Goal: Task Accomplishment & Management: Use online tool/utility

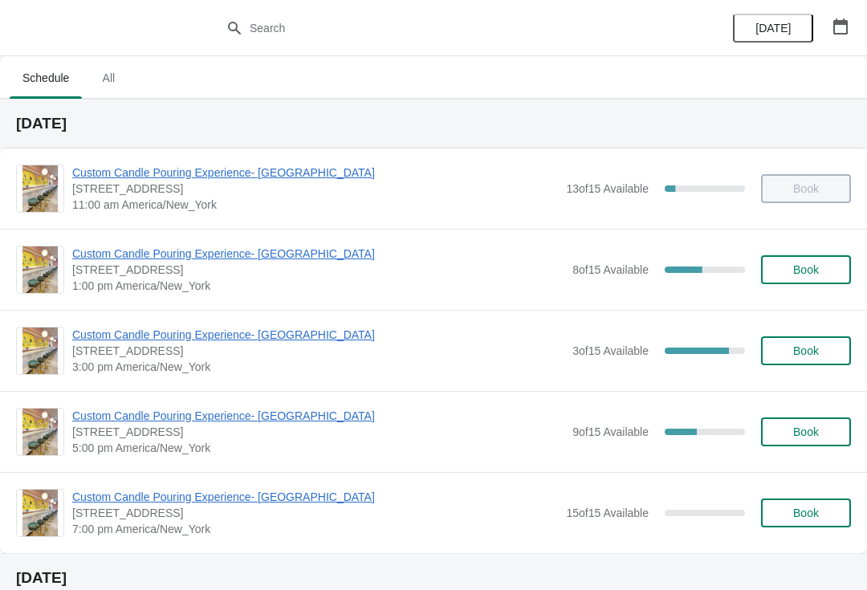
click at [307, 419] on span "Custom Candle Pouring Experience- [GEOGRAPHIC_DATA]" at bounding box center [318, 416] width 492 height 16
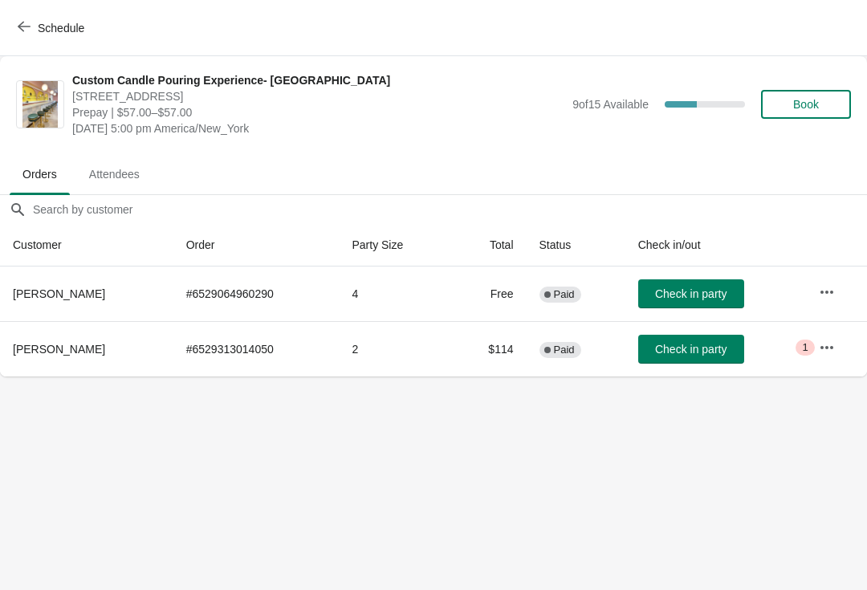
click at [28, 29] on icon "button" at bounding box center [24, 26] width 13 height 13
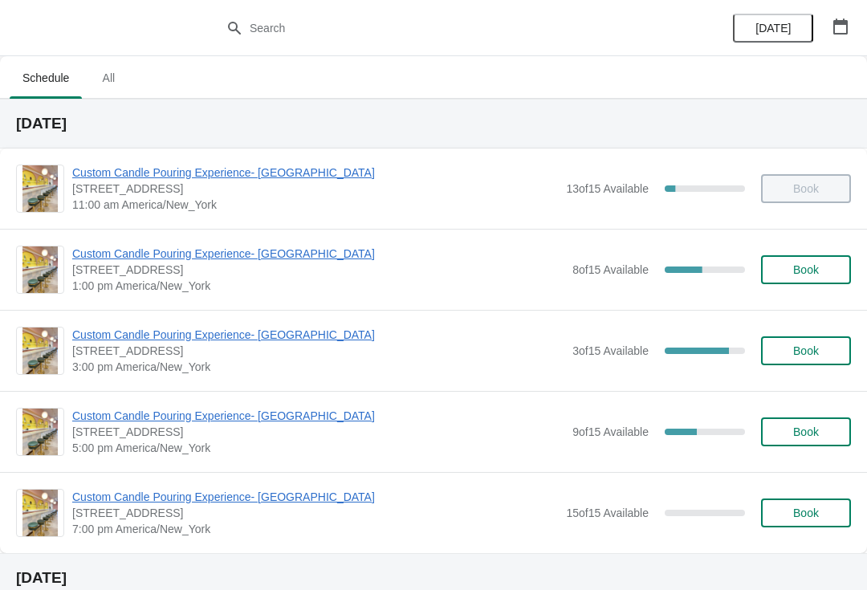
click at [218, 273] on span "[STREET_ADDRESS]" at bounding box center [318, 270] width 492 height 16
click at [158, 236] on div "Custom Candle Pouring Experience- Delray Beach 415 East Atlantic Avenue, Delray…" at bounding box center [433, 269] width 867 height 81
click at [149, 261] on span "Custom Candle Pouring Experience- [GEOGRAPHIC_DATA]" at bounding box center [318, 254] width 492 height 16
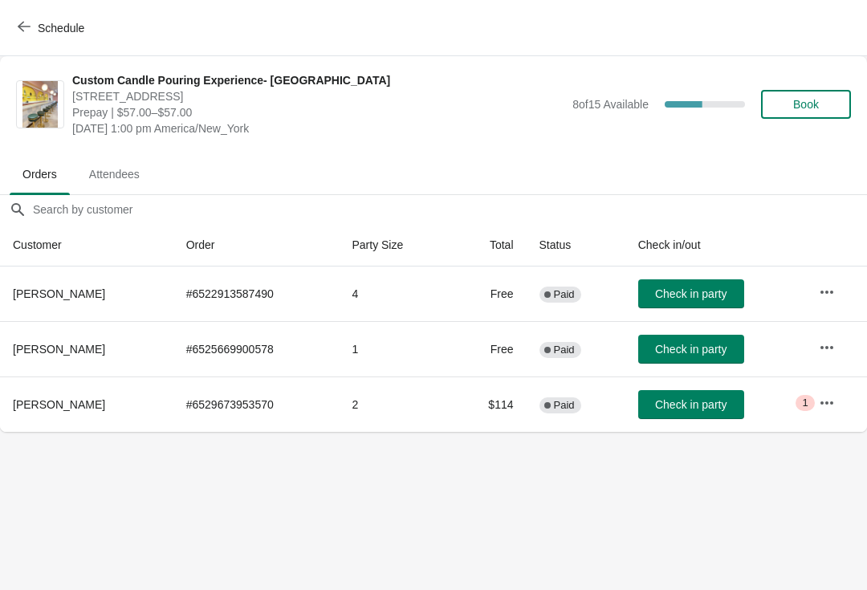
click at [17, 29] on button "Schedule" at bounding box center [52, 28] width 89 height 29
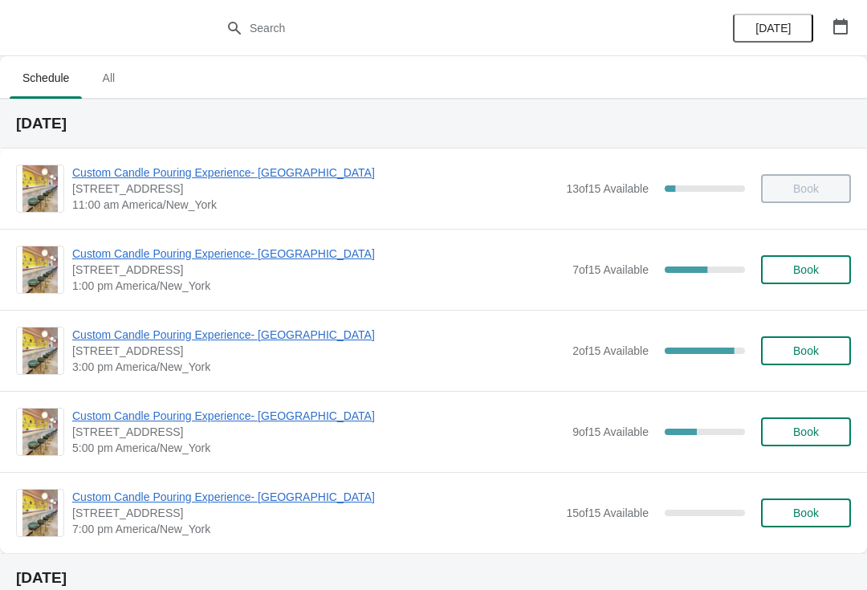
click at [299, 327] on span "Custom Candle Pouring Experience- [GEOGRAPHIC_DATA]" at bounding box center [318, 335] width 492 height 16
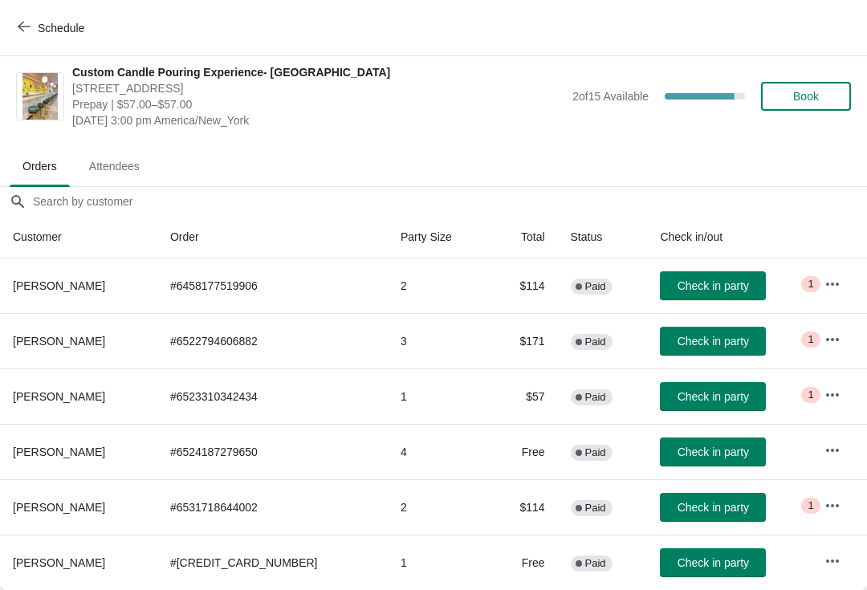
scroll to position [8, 0]
click at [822, 288] on button "button" at bounding box center [832, 284] width 29 height 29
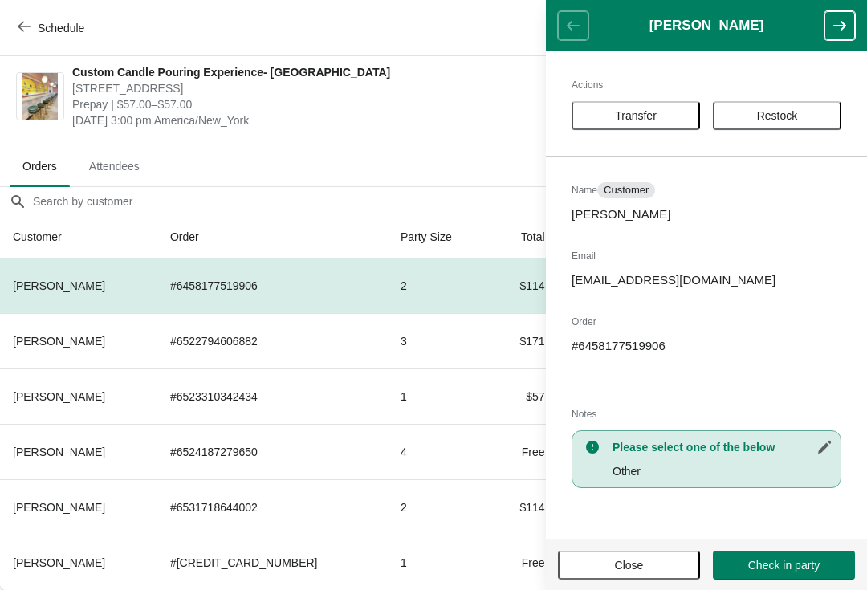
click at [667, 110] on span "Transfer" at bounding box center [636, 115] width 100 height 13
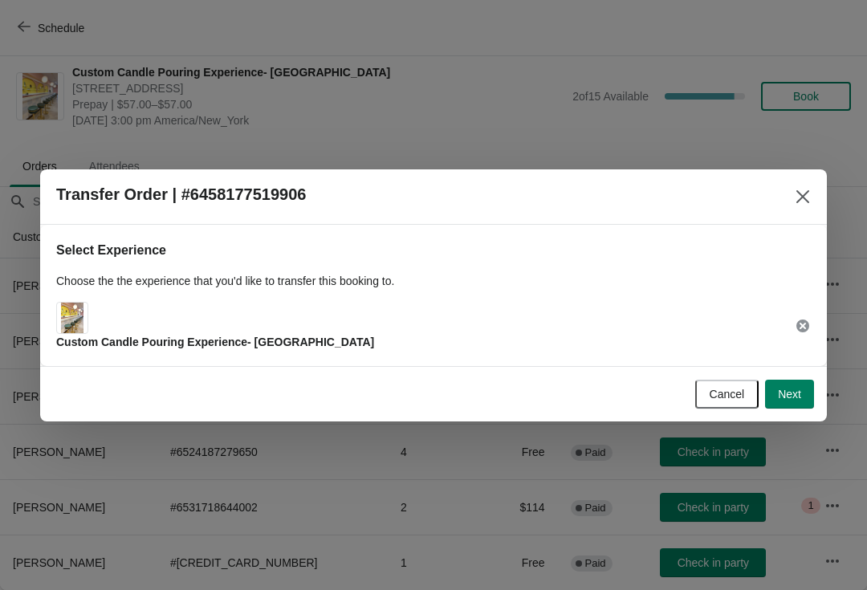
click at [805, 395] on button "Next" at bounding box center [789, 394] width 49 height 29
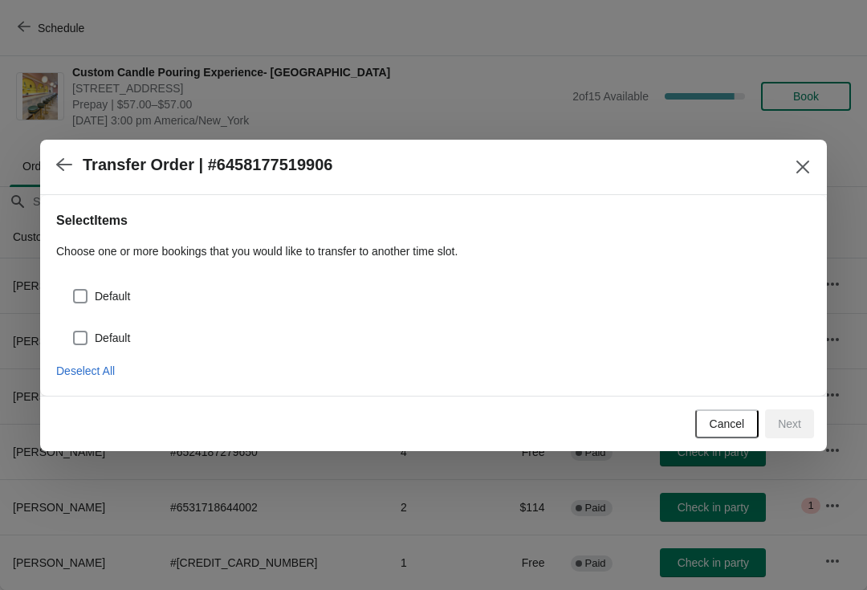
click at [489, 310] on div "Default Default" at bounding box center [433, 308] width 755 height 84
click at [490, 350] on div "Select Items Choose one or more bookings that you would like to transfer to ano…" at bounding box center [433, 289] width 755 height 182
click at [143, 292] on div "Default" at bounding box center [441, 296] width 739 height 22
click at [84, 296] on span at bounding box center [80, 296] width 14 height 14
click at [74, 290] on input "Default" at bounding box center [73, 289] width 1 height 1
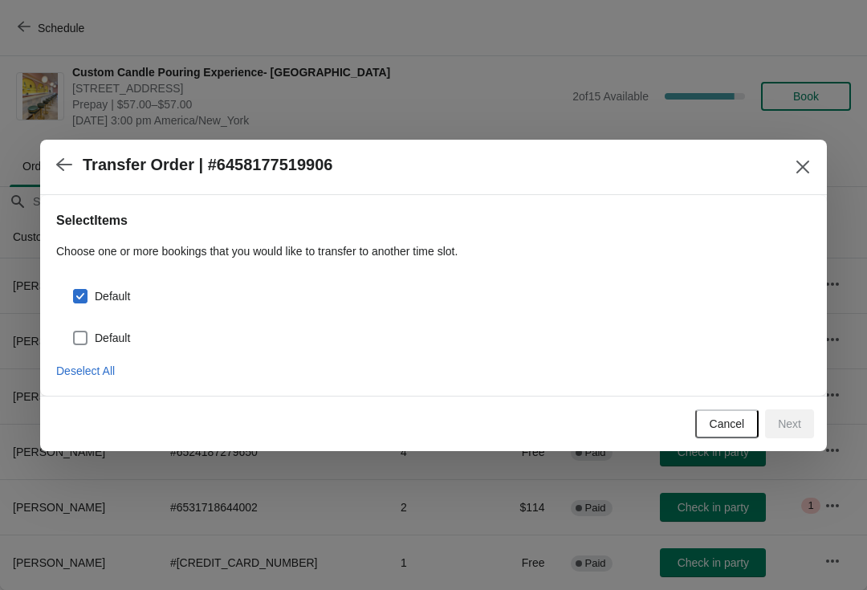
checkbox input "true"
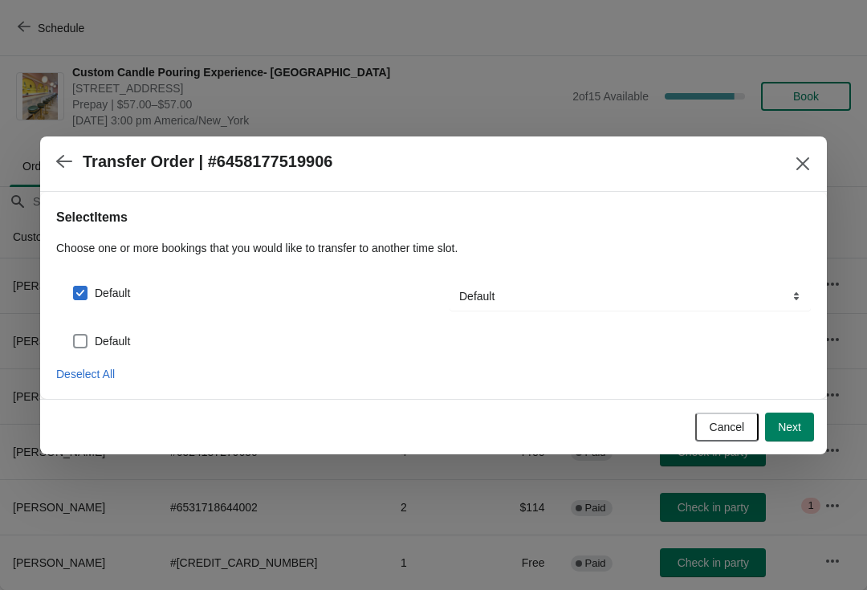
click at [88, 331] on label "Default" at bounding box center [101, 341] width 58 height 22
click at [74, 334] on input "Default" at bounding box center [73, 334] width 1 height 1
checkbox input "true"
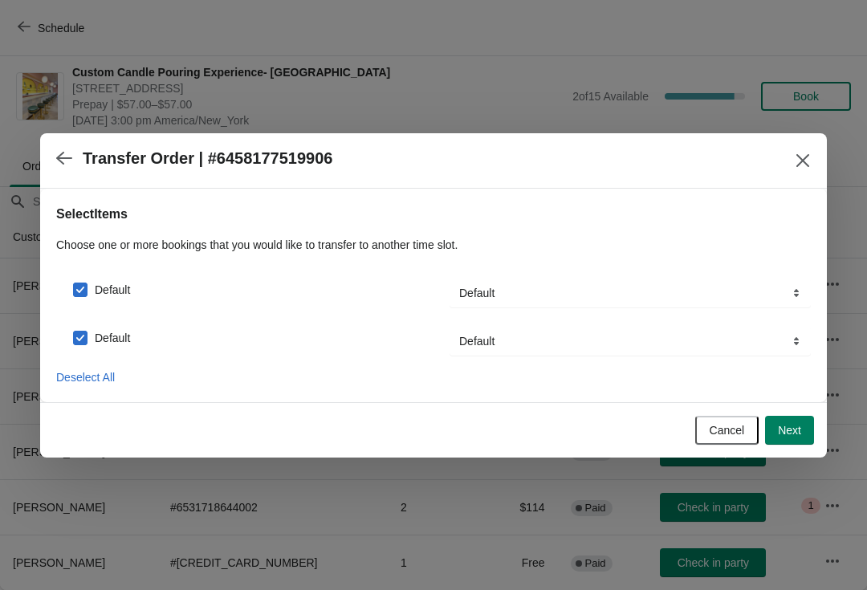
click at [791, 424] on span "Next" at bounding box center [789, 430] width 23 height 13
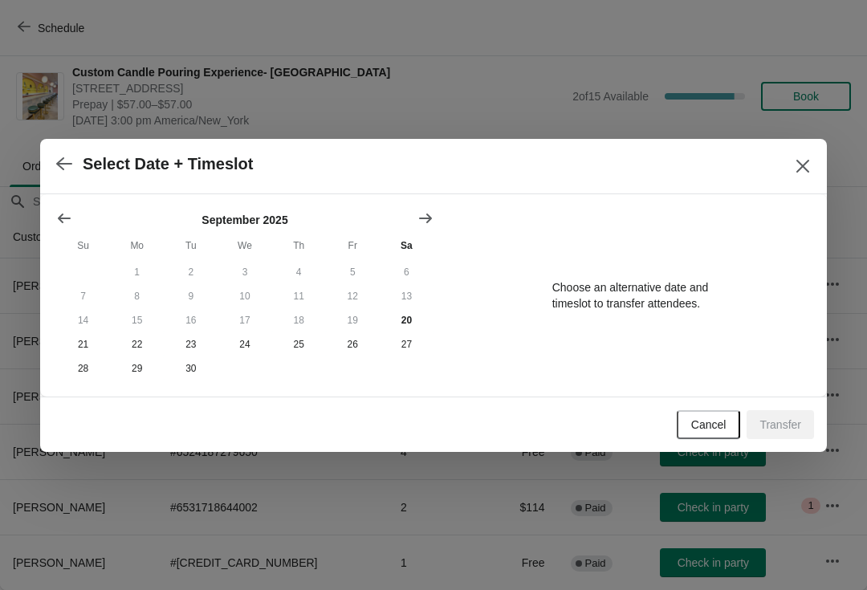
click at [425, 220] on icon "Show next month, October 2025" at bounding box center [426, 218] width 16 height 16
click at [409, 272] on button "4" at bounding box center [407, 272] width 54 height 24
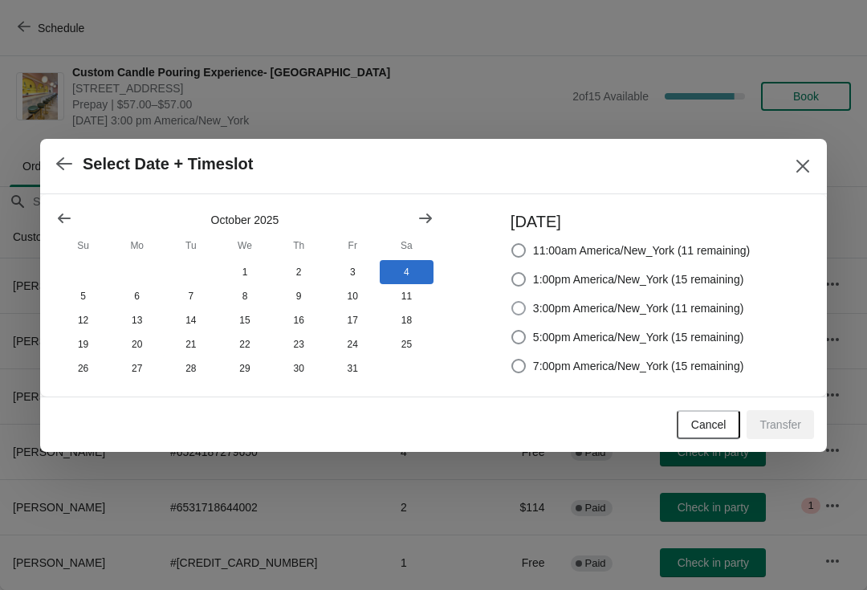
click at [530, 306] on label "3:00pm America/New_York (11 remaining)" at bounding box center [628, 308] width 234 height 22
click at [512, 302] on input "3:00pm America/New_York (11 remaining)" at bounding box center [512, 301] width 1 height 1
radio input "true"
click at [785, 423] on span "Transfer" at bounding box center [781, 424] width 42 height 13
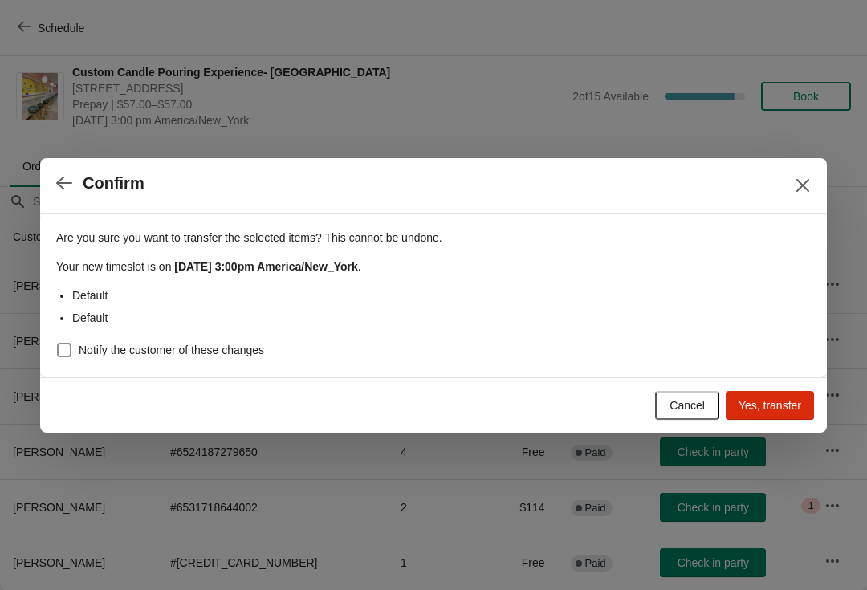
click at [290, 341] on div "Notify the customer of these changes" at bounding box center [433, 350] width 755 height 22
click at [257, 342] on span "Notify the customer of these changes" at bounding box center [172, 350] width 186 height 16
click at [58, 343] on input "Notify the customer of these changes" at bounding box center [57, 343] width 1 height 1
checkbox input "true"
click at [774, 394] on button "Yes, transfer" at bounding box center [770, 405] width 88 height 29
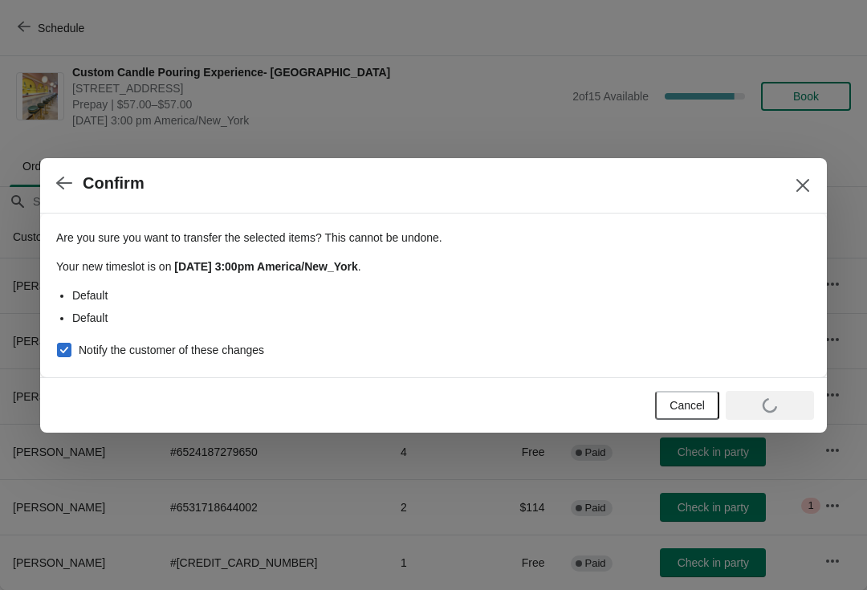
scroll to position [0, 0]
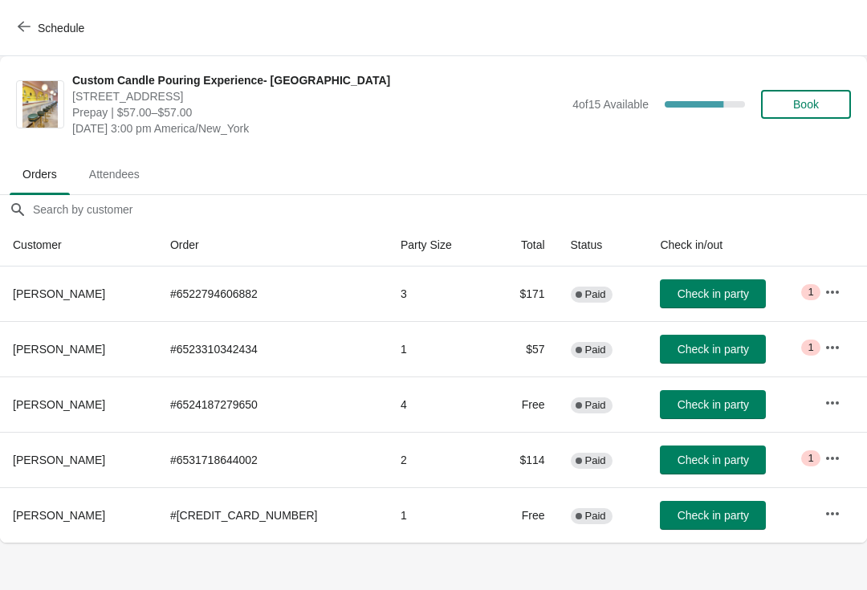
click at [29, 42] on button "Schedule" at bounding box center [52, 28] width 89 height 29
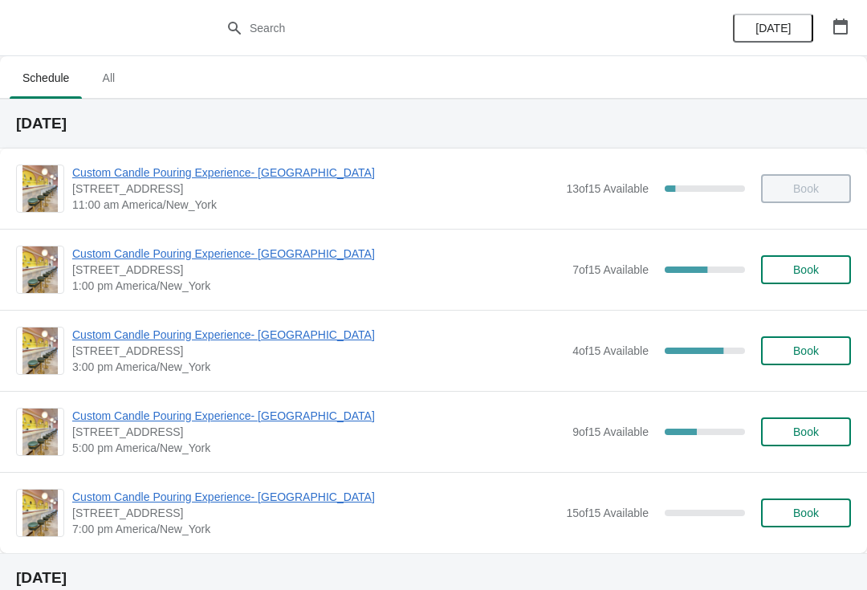
click at [311, 329] on span "Custom Candle Pouring Experience- [GEOGRAPHIC_DATA]" at bounding box center [318, 335] width 492 height 16
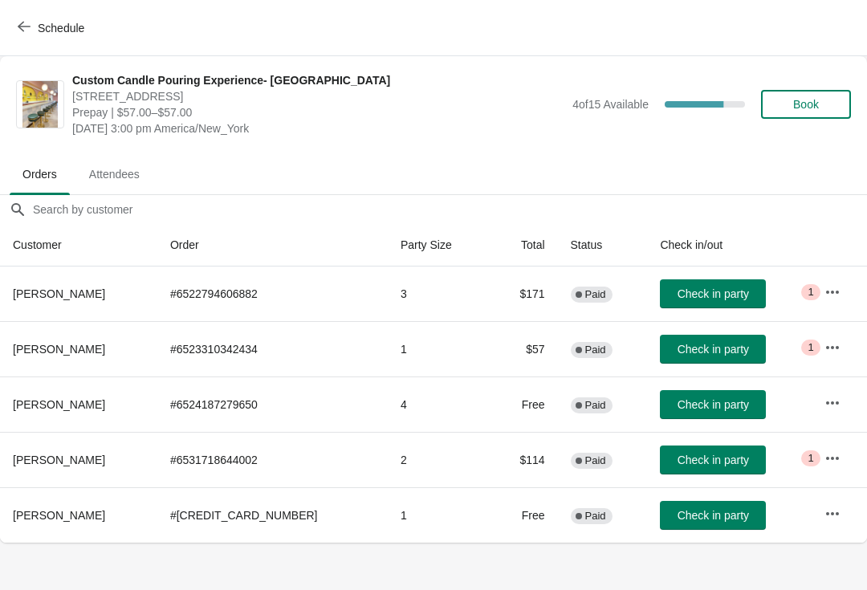
click at [28, 22] on icon "button" at bounding box center [24, 26] width 13 height 13
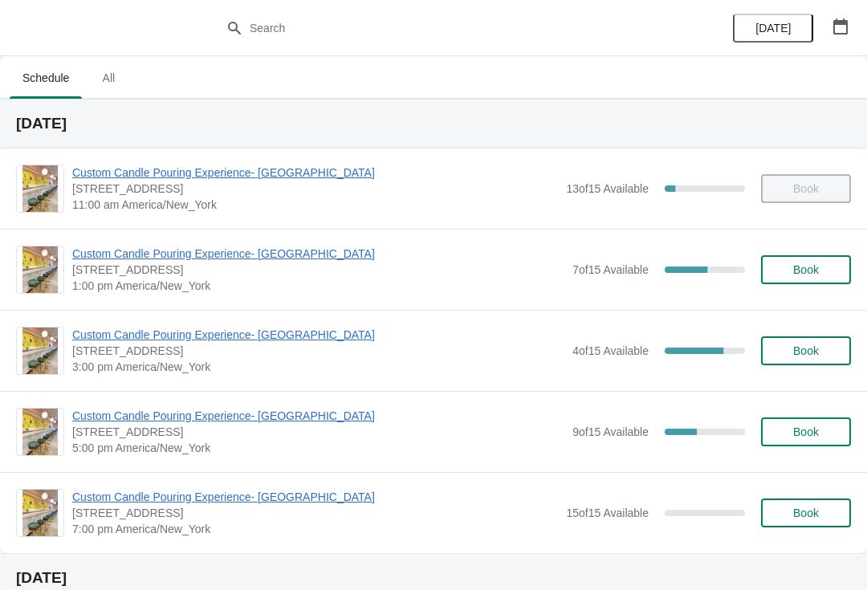
click at [120, 260] on span "Custom Candle Pouring Experience- [GEOGRAPHIC_DATA]" at bounding box center [318, 254] width 492 height 16
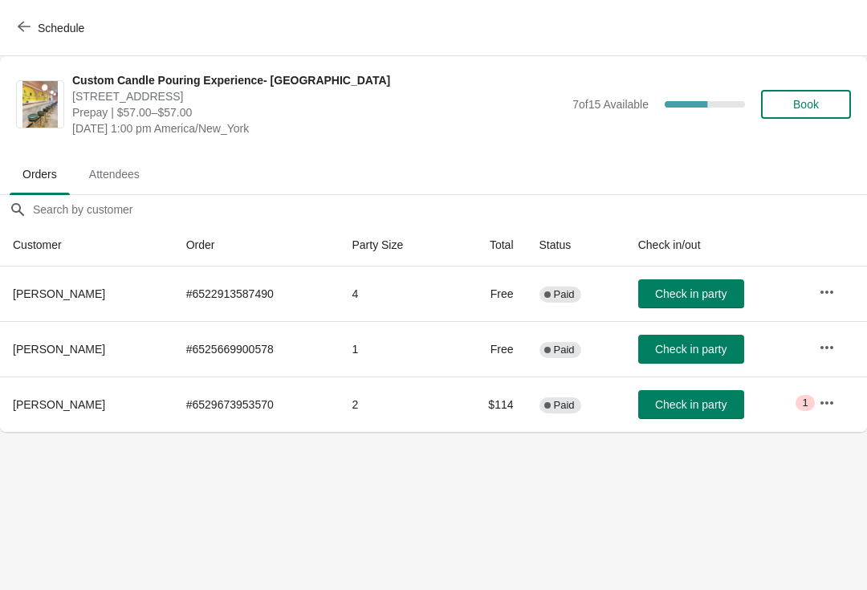
click at [683, 296] on span "Check in party" at bounding box center [690, 294] width 71 height 13
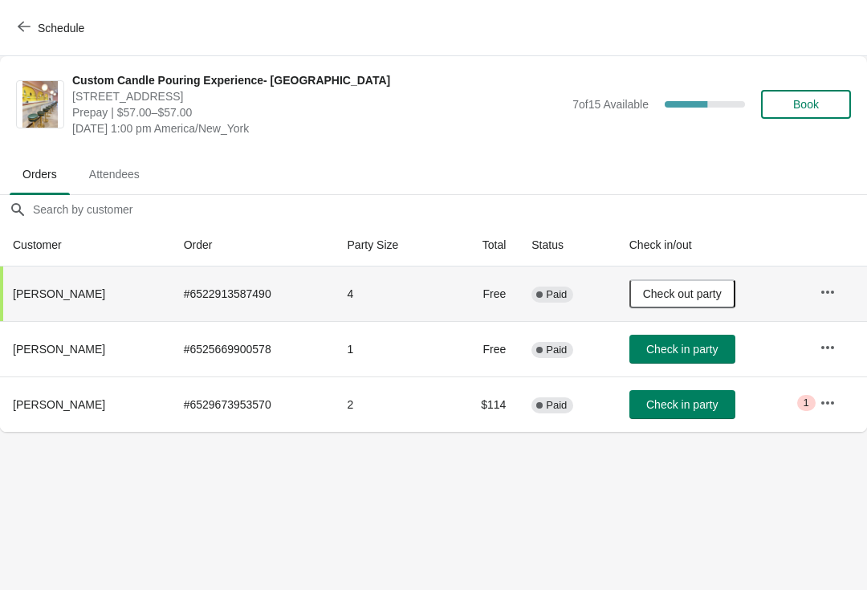
click at [27, 331] on th "[PERSON_NAME]" at bounding box center [85, 348] width 171 height 55
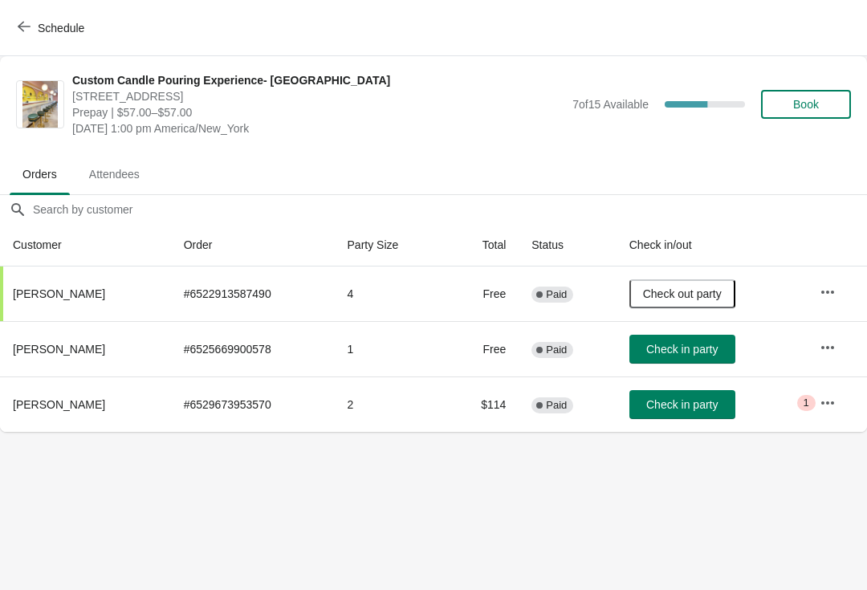
click at [281, 483] on body "Schedule Custom Candle Pouring Experience- Delray Beach 415 East Atlantic Avenu…" at bounding box center [433, 295] width 867 height 590
click at [693, 409] on span "Check in party" at bounding box center [682, 404] width 71 height 13
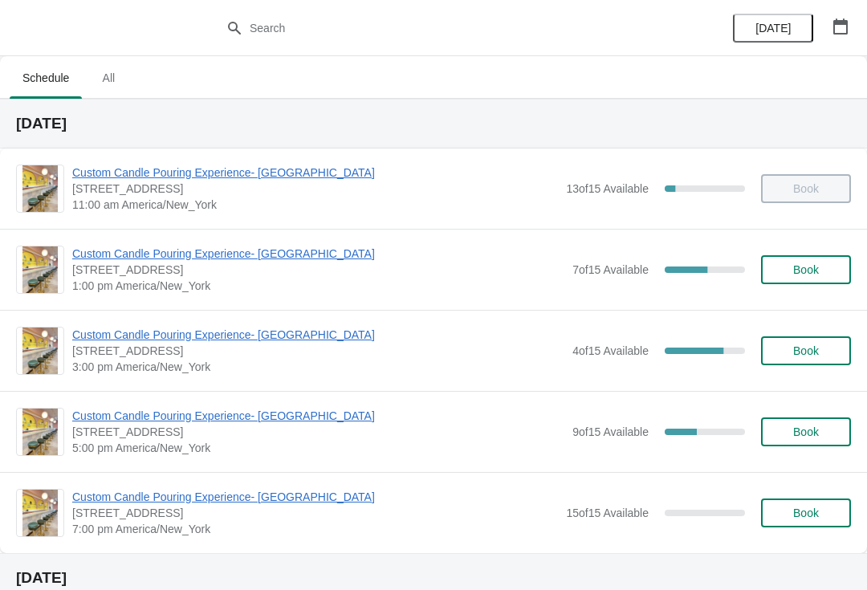
click at [263, 259] on span "Custom Candle Pouring Experience- [GEOGRAPHIC_DATA]" at bounding box center [318, 254] width 492 height 16
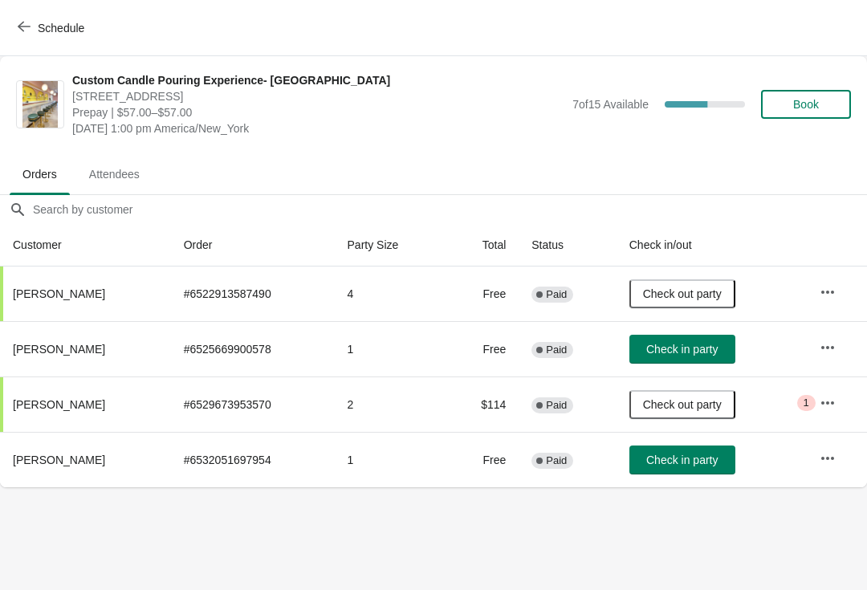
click at [704, 349] on span "Check in party" at bounding box center [682, 349] width 71 height 13
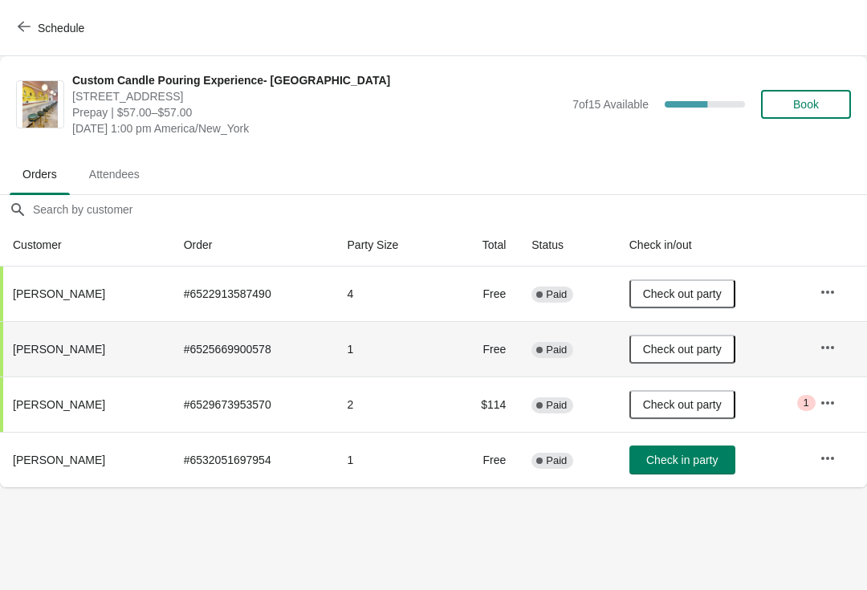
click at [667, 462] on span "Check in party" at bounding box center [682, 460] width 71 height 13
